Goal: Task Accomplishment & Management: Use online tool/utility

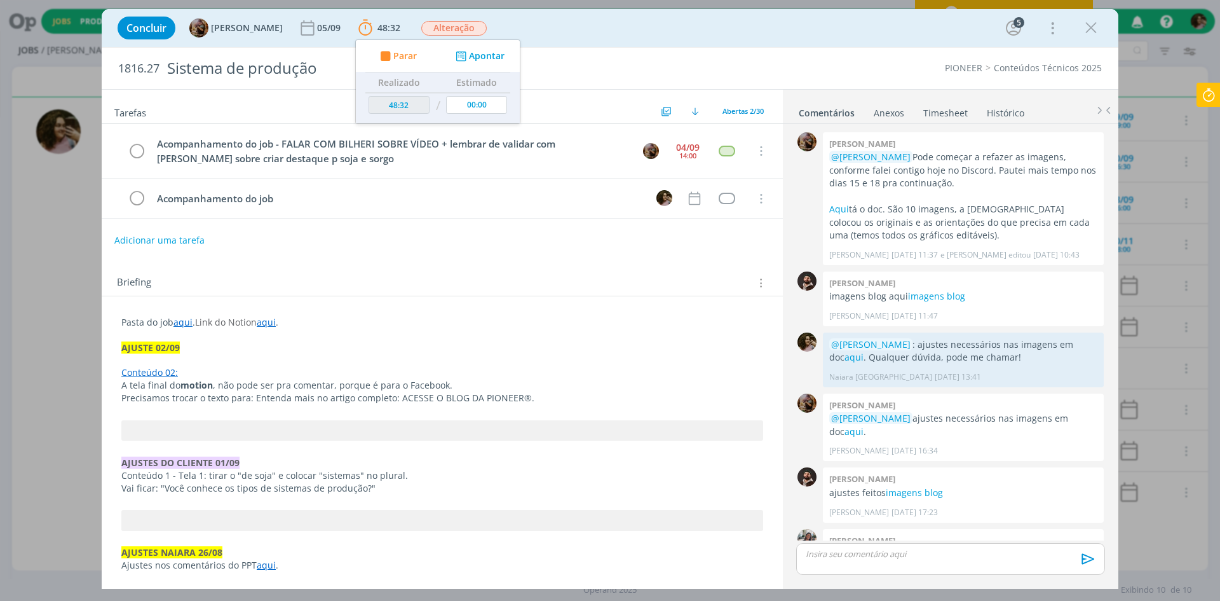
scroll to position [1322, 0]
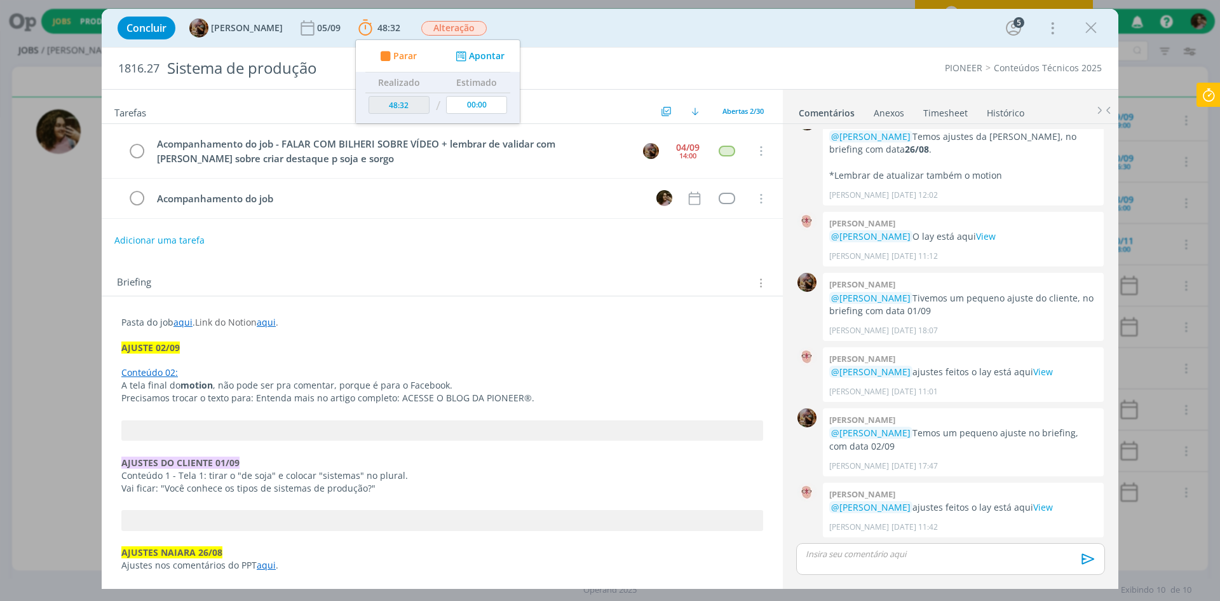
click at [1217, 95] on icon at bounding box center [1209, 95] width 23 height 25
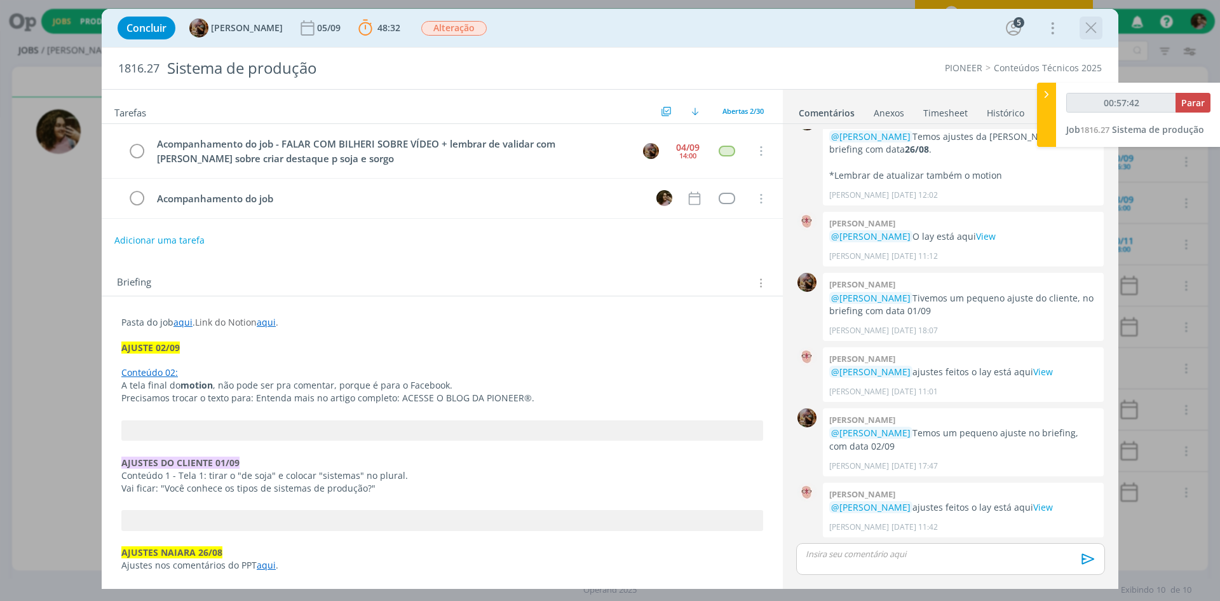
click at [1093, 35] on icon "dialog" at bounding box center [1091, 27] width 19 height 19
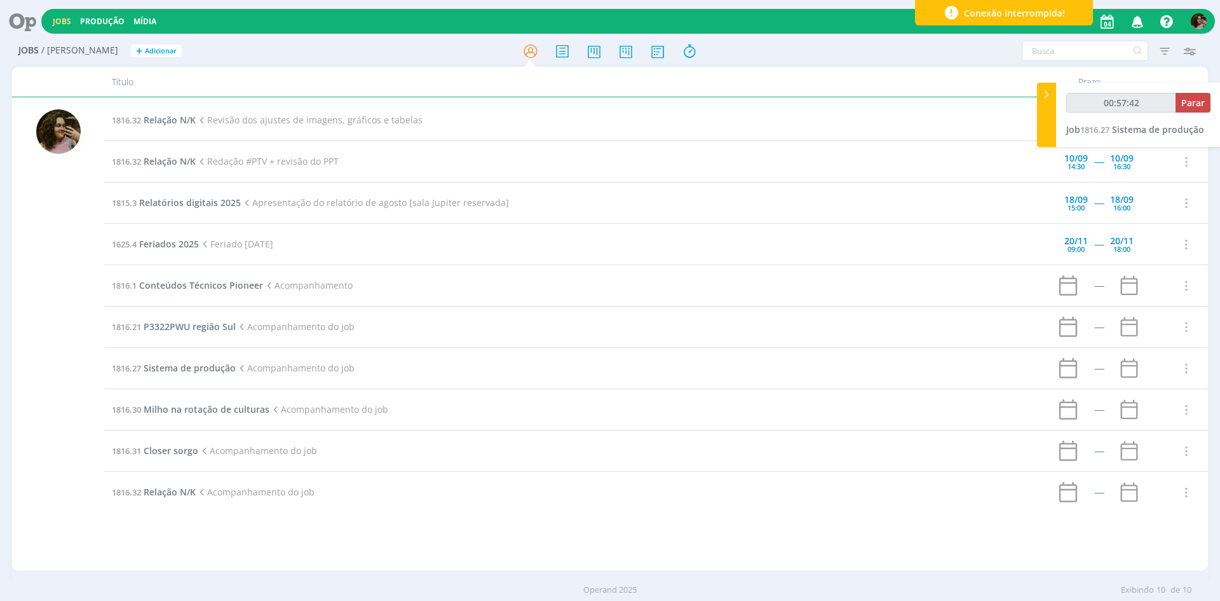
type input "00:57:43"
click at [1204, 95] on icon at bounding box center [1209, 95] width 23 height 25
type input "01:24:49"
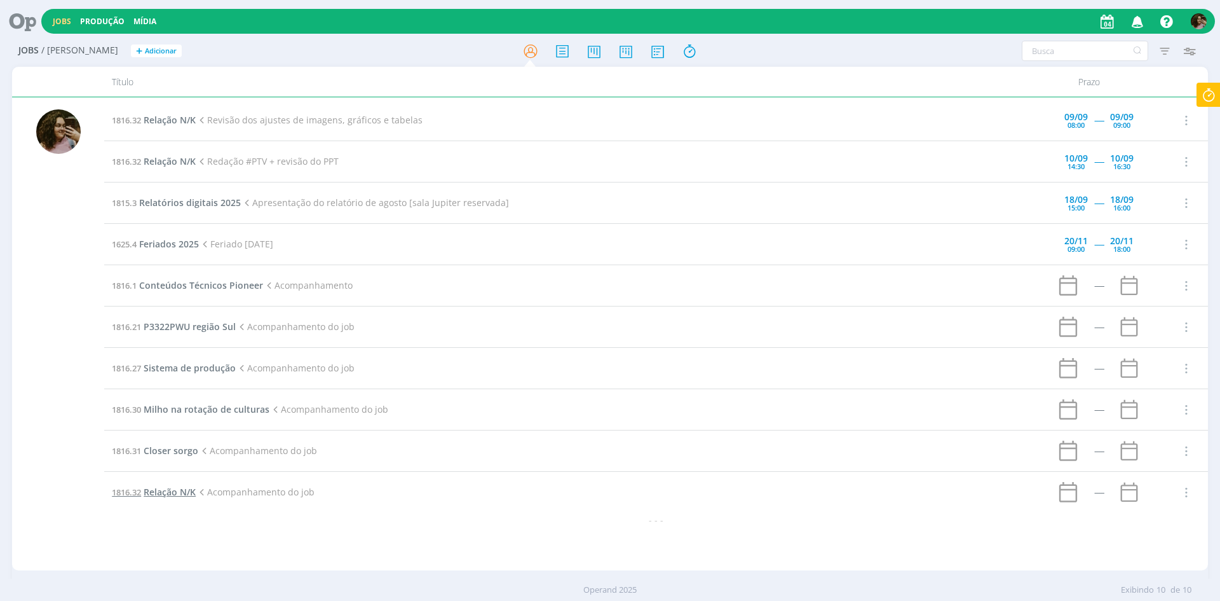
click at [156, 488] on span "Relação N/K" at bounding box center [170, 492] width 52 height 12
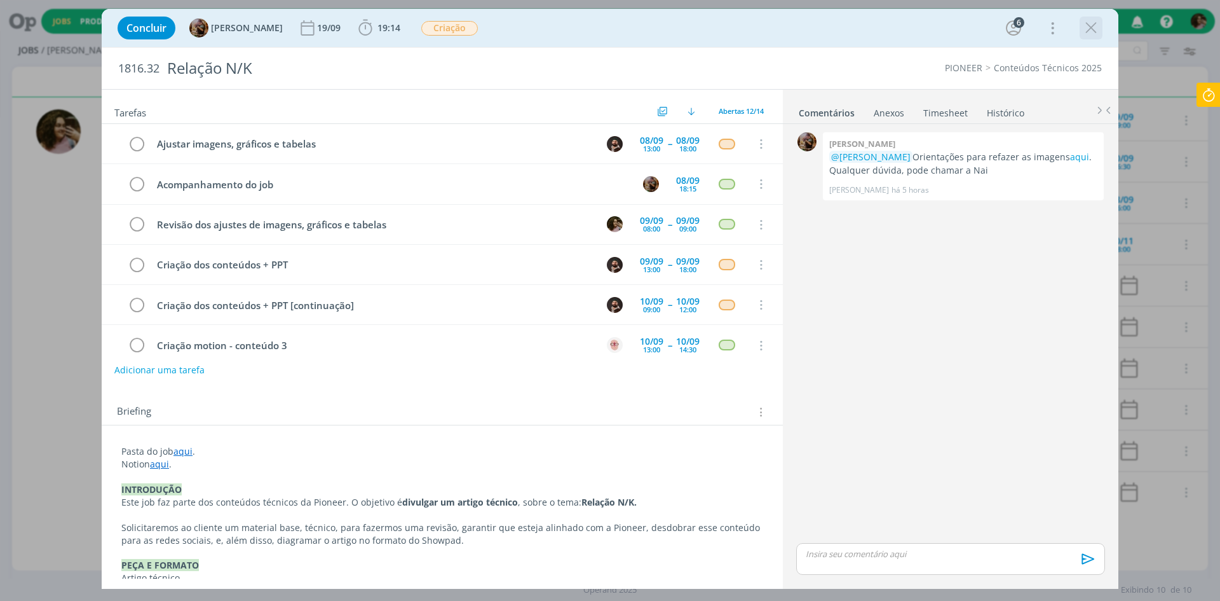
click at [1091, 25] on icon "dialog" at bounding box center [1091, 27] width 19 height 19
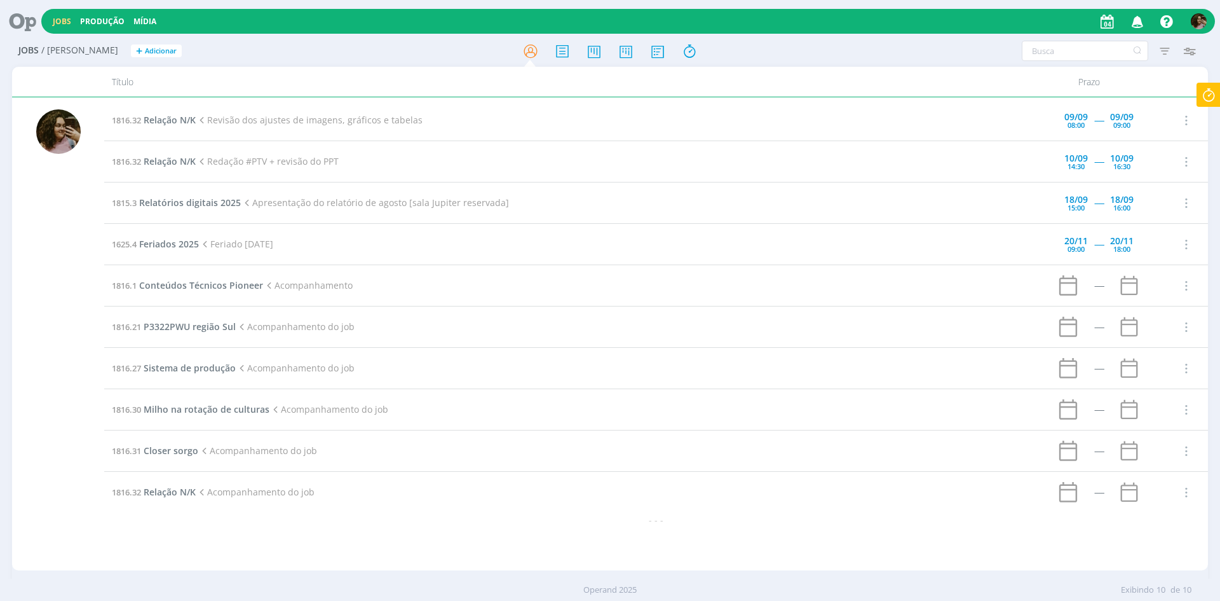
click at [1210, 93] on div at bounding box center [610, 300] width 1220 height 601
click at [1206, 96] on icon at bounding box center [1209, 95] width 23 height 25
click at [1164, 130] on span "Sistema de produção" at bounding box center [1158, 129] width 92 height 12
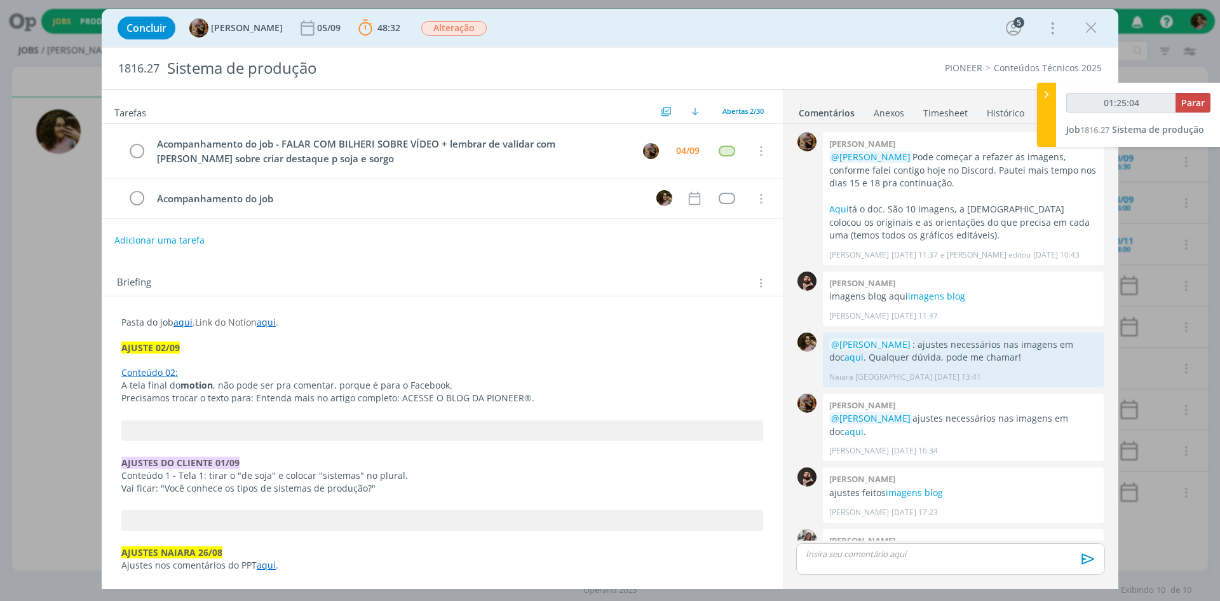
scroll to position [1322, 0]
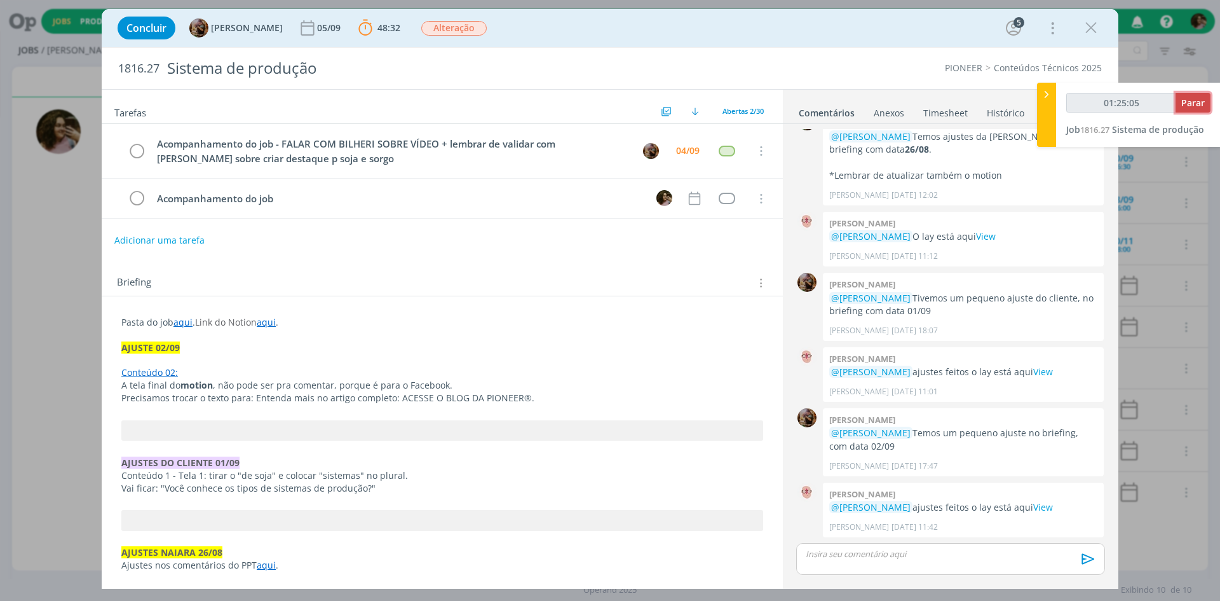
type input "01:25:06"
click at [1191, 109] on button "Parar" at bounding box center [1193, 103] width 35 height 20
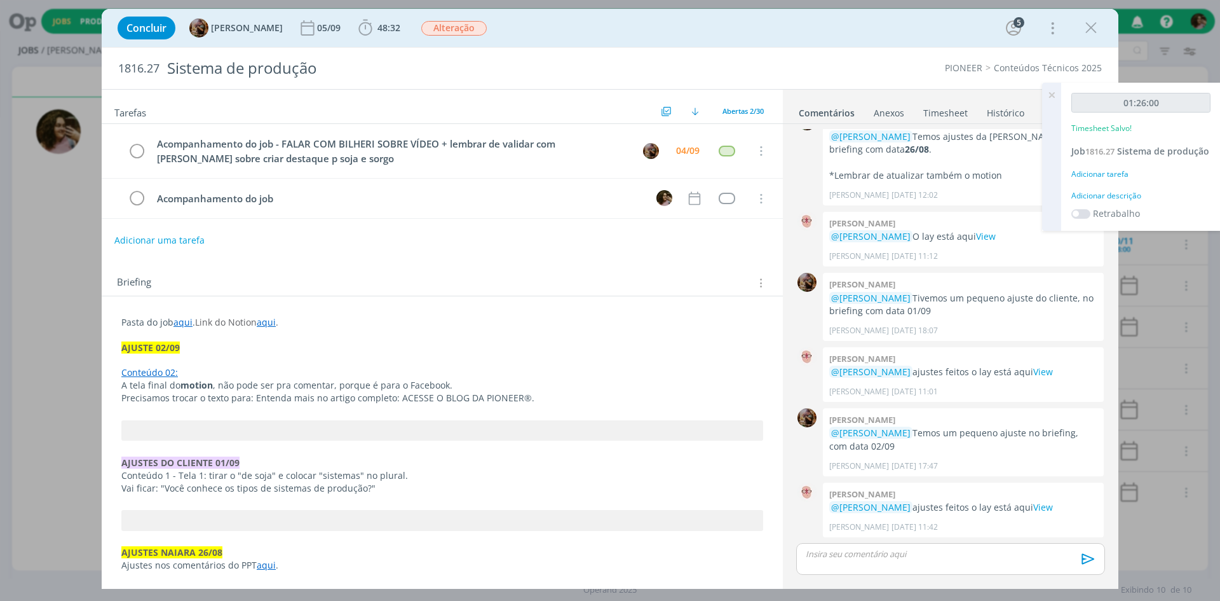
click at [1100, 202] on div "Adicionar descrição" at bounding box center [1141, 195] width 139 height 11
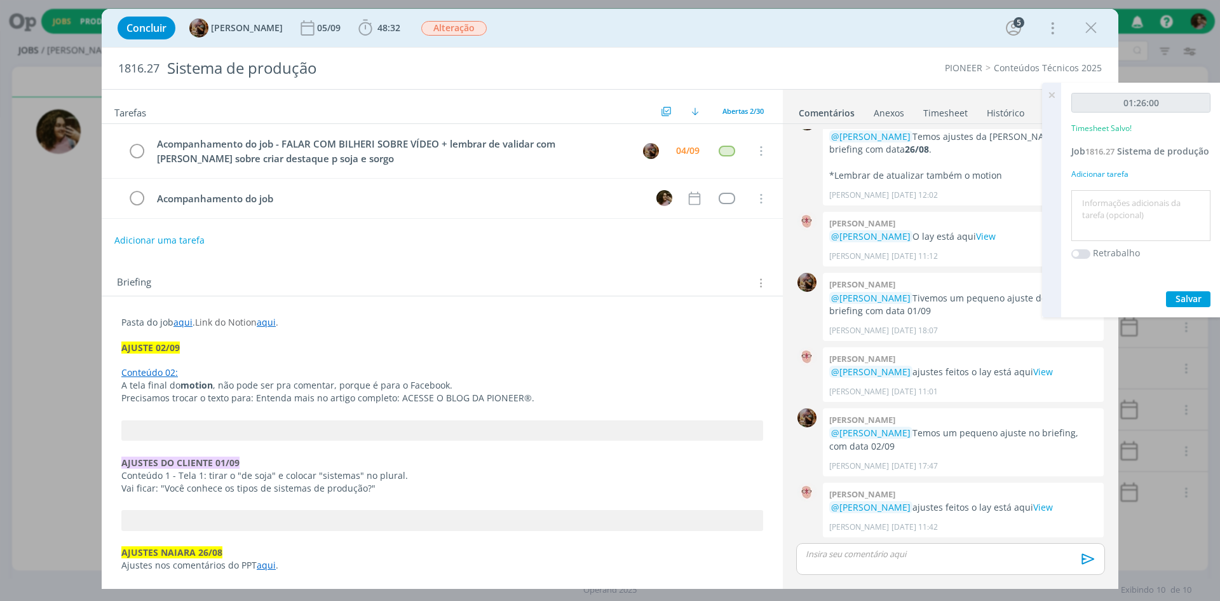
click at [1101, 210] on textarea at bounding box center [1141, 215] width 133 height 45
type textarea "Rascunho no blog"
click at [1177, 304] on span "Salvar" at bounding box center [1189, 298] width 26 height 12
click at [1052, 98] on icon at bounding box center [1052, 95] width 23 height 25
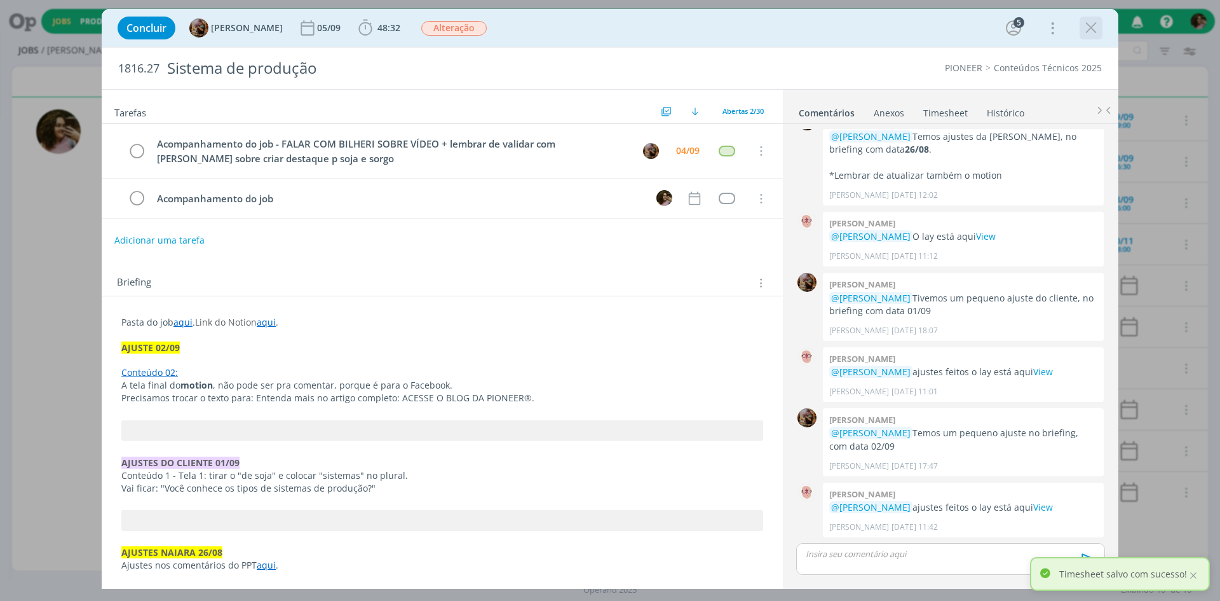
click at [1095, 31] on icon "dialog" at bounding box center [1091, 27] width 19 height 19
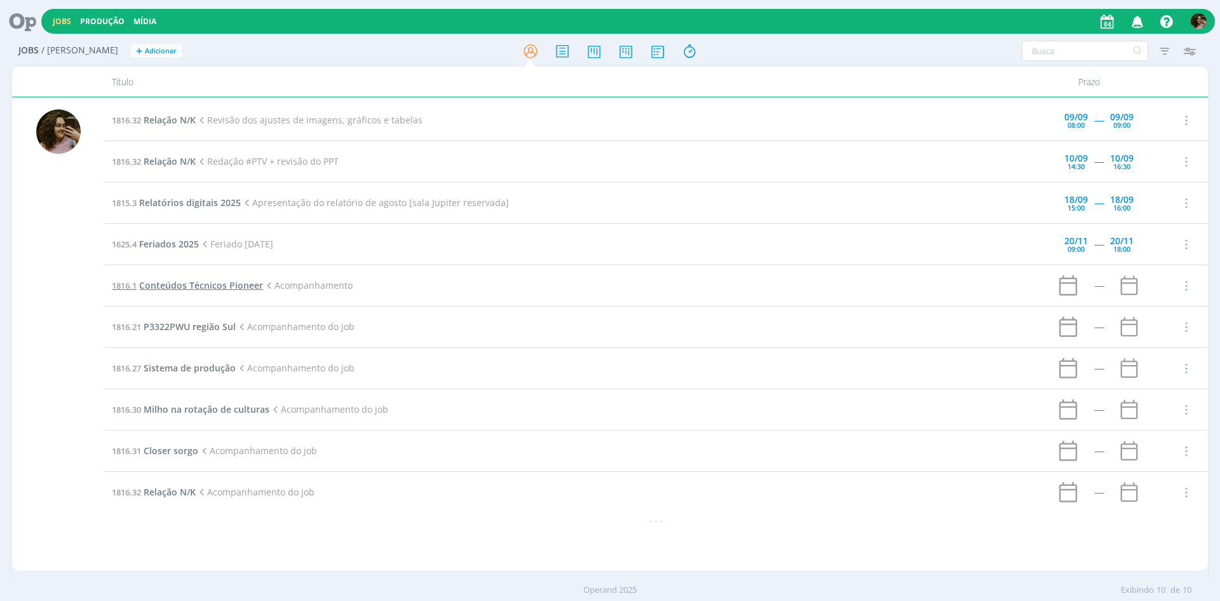
click at [184, 290] on span "Conteúdos Técnicos Pioneer" at bounding box center [201, 285] width 124 height 12
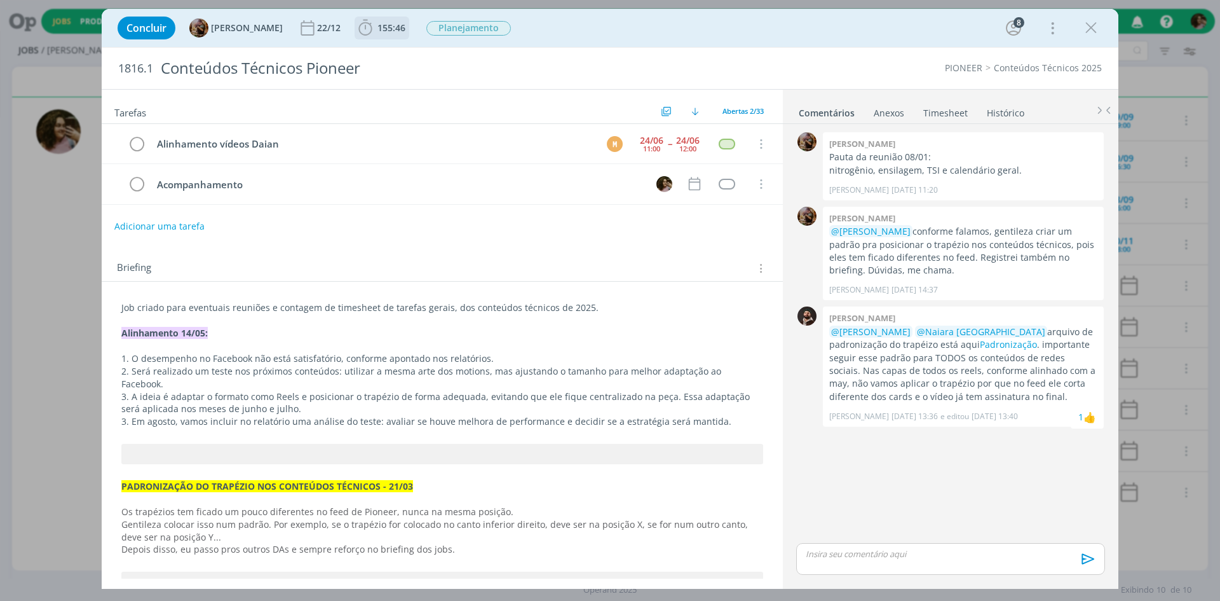
click at [375, 31] on icon "dialog" at bounding box center [365, 27] width 19 height 19
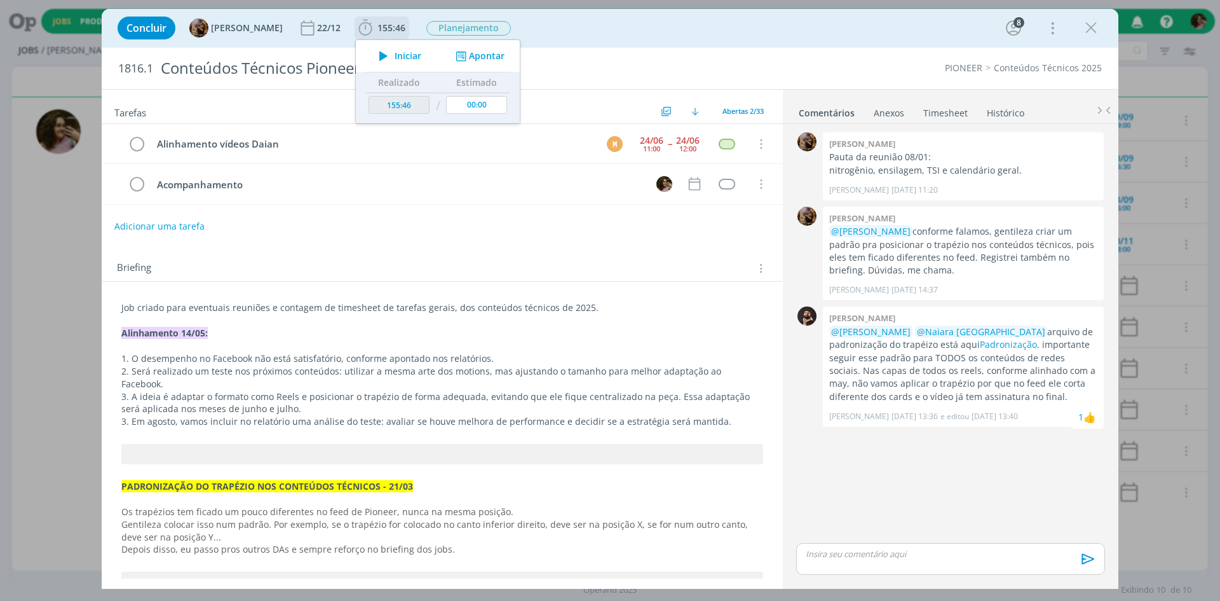
drag, startPoint x: 393, startPoint y: 51, endPoint x: 410, endPoint y: 63, distance: 21.0
click at [393, 51] on icon "dialog" at bounding box center [383, 56] width 22 height 17
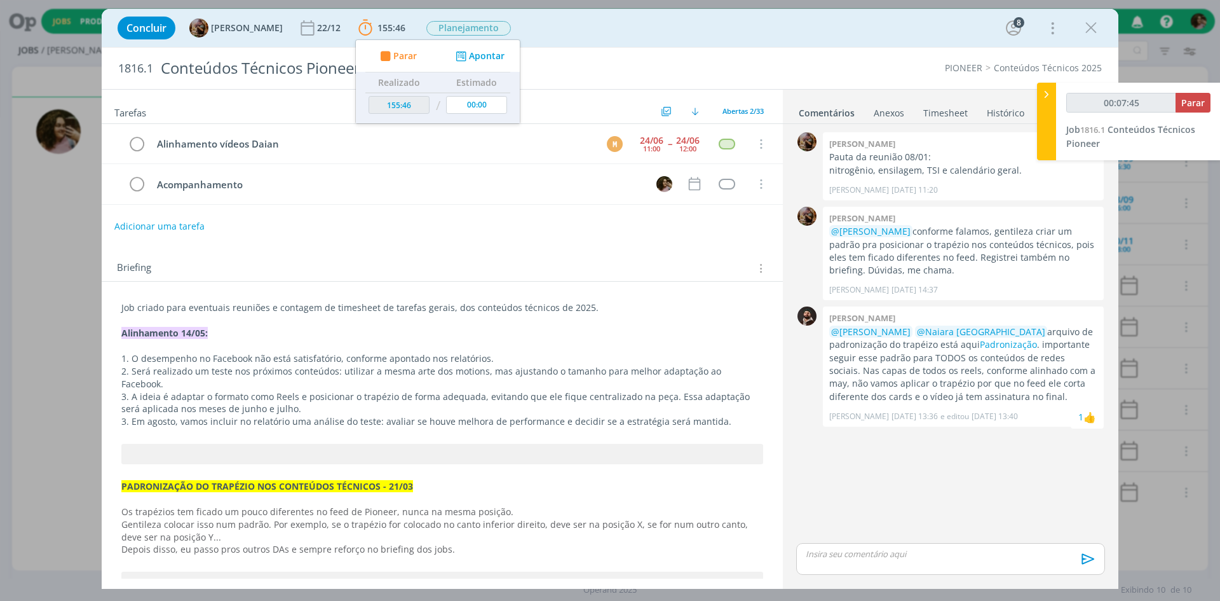
type input "00:07:46"
